Goal: Information Seeking & Learning: Learn about a topic

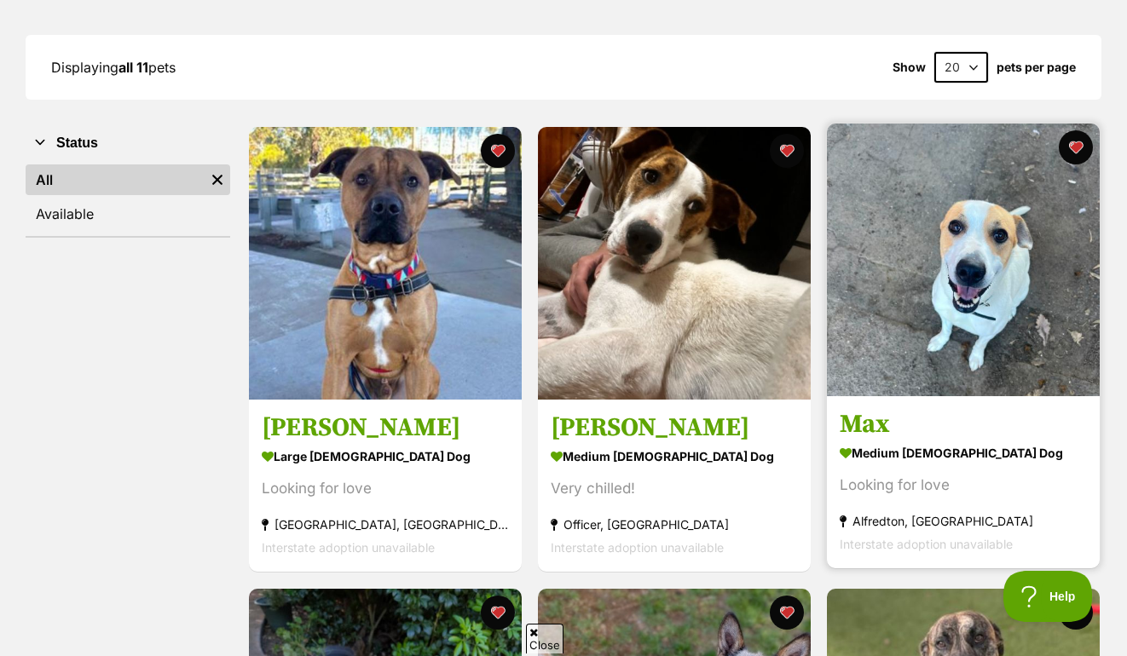
click at [971, 274] on img at bounding box center [963, 260] width 273 height 273
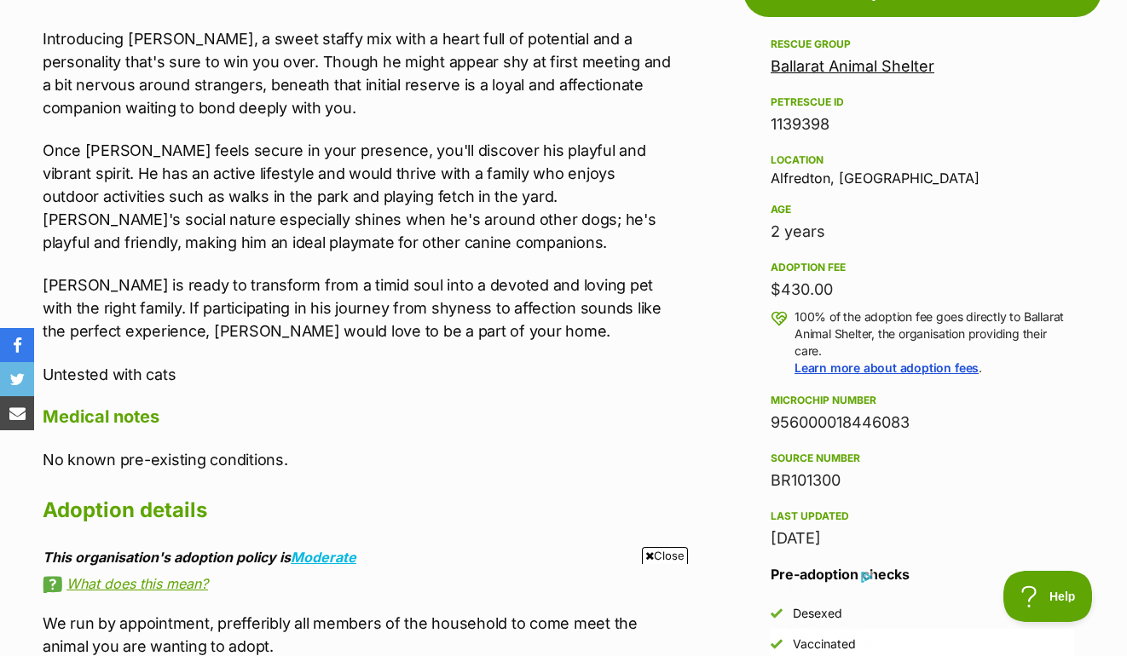
scroll to position [994, 0]
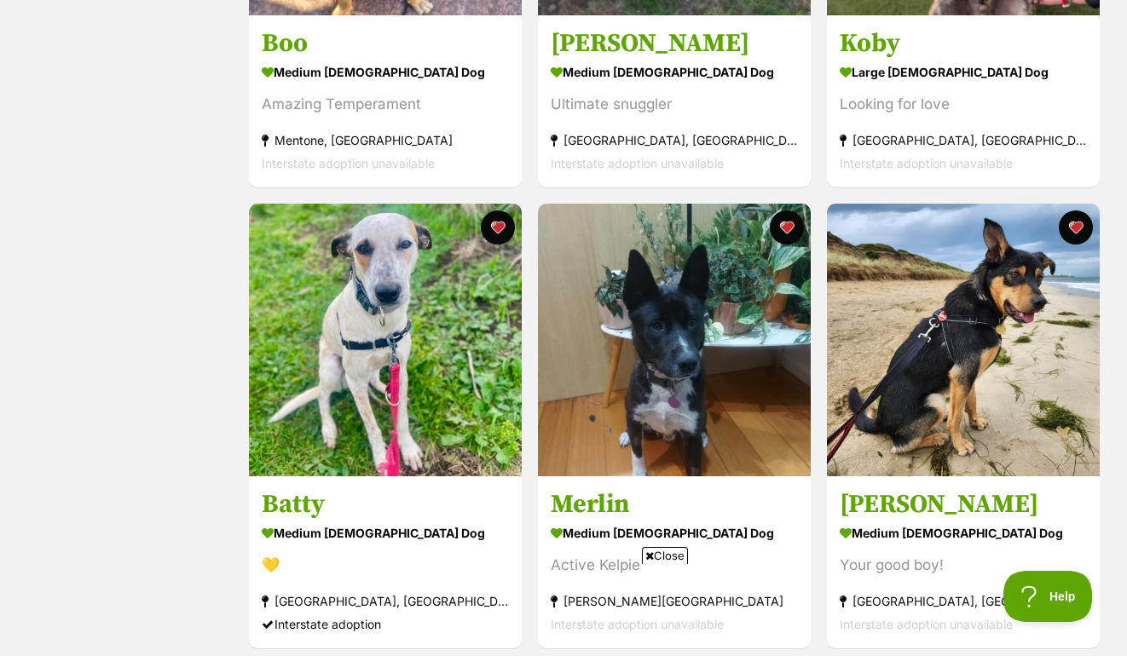
scroll to position [1067, 0]
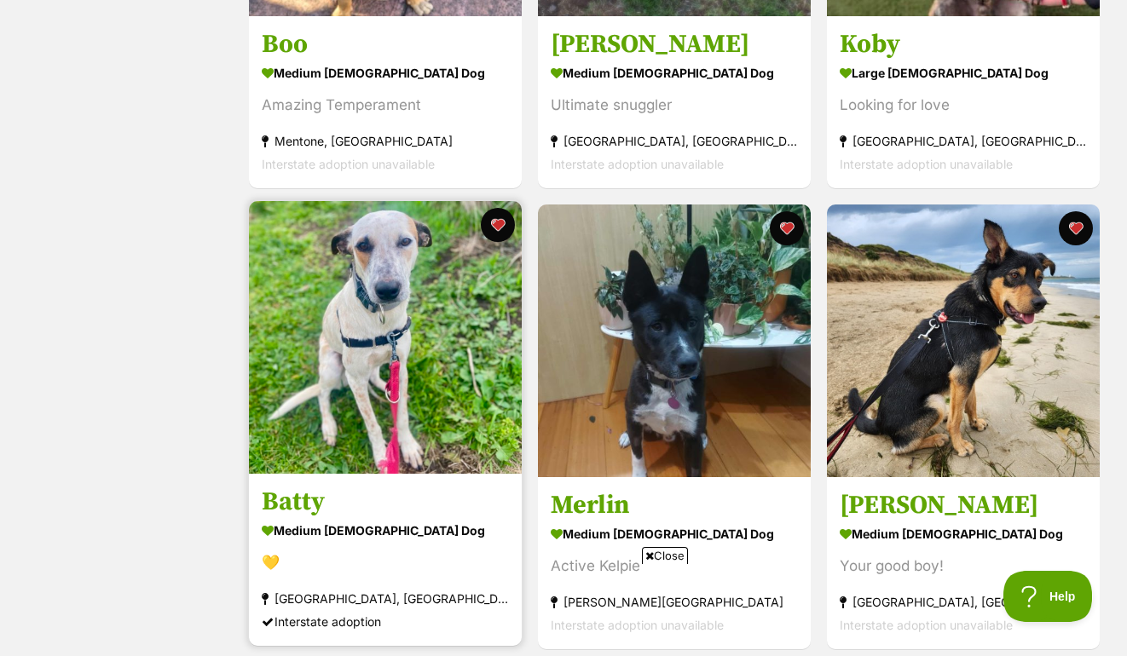
click at [384, 336] on img at bounding box center [385, 337] width 273 height 273
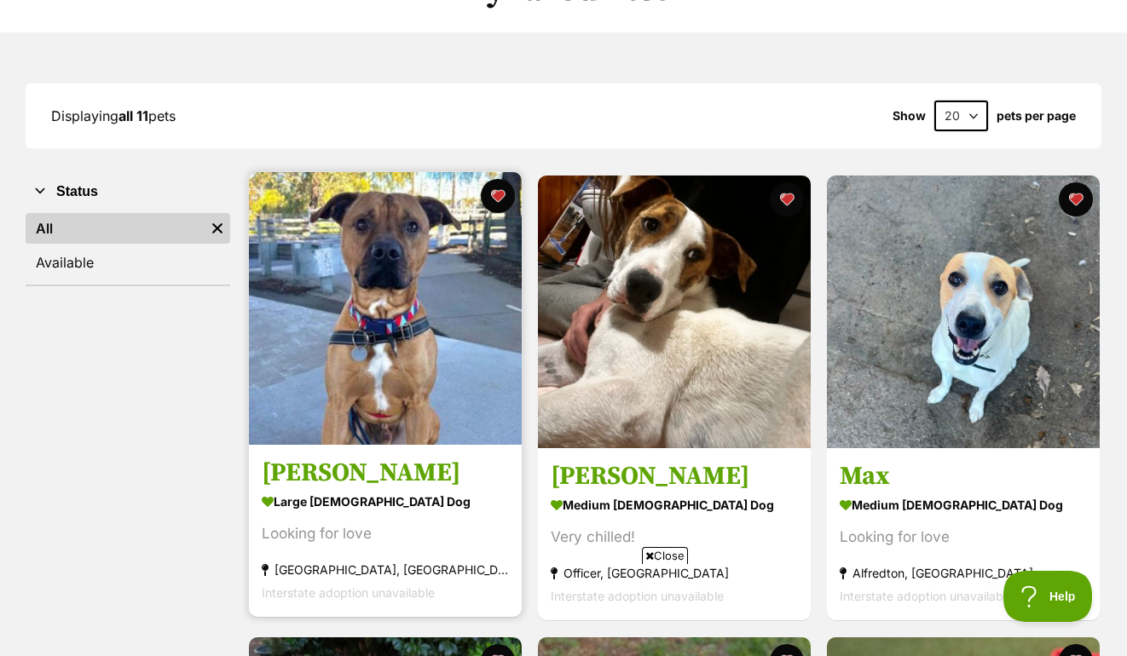
scroll to position [0, 0]
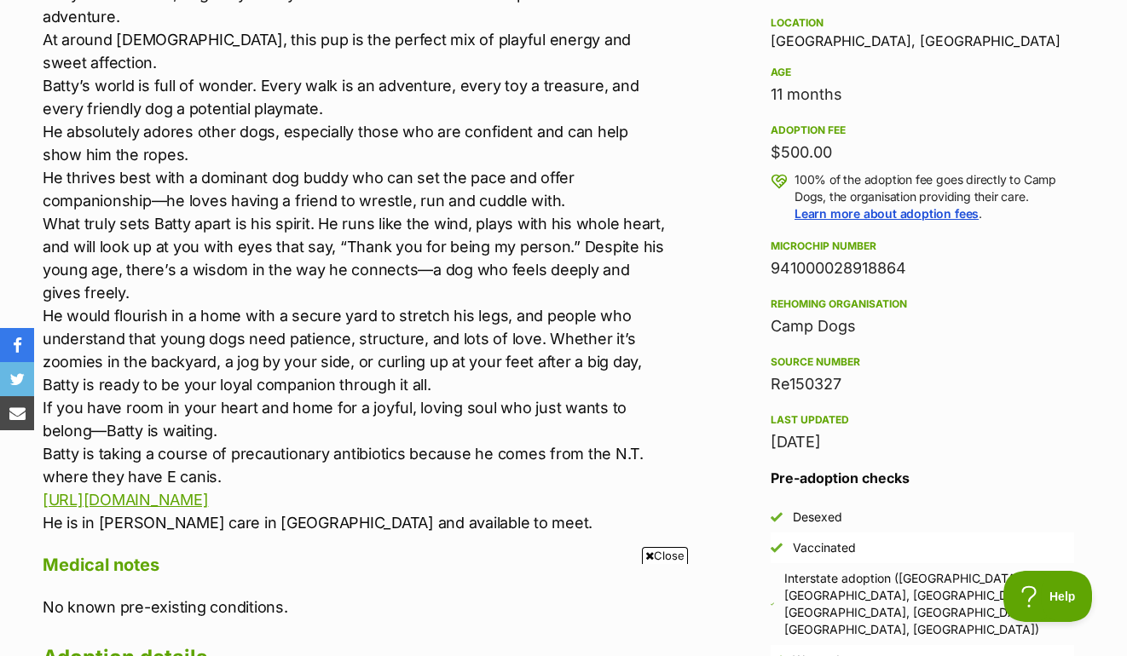
scroll to position [1134, 0]
